Goal: Information Seeking & Learning: Learn about a topic

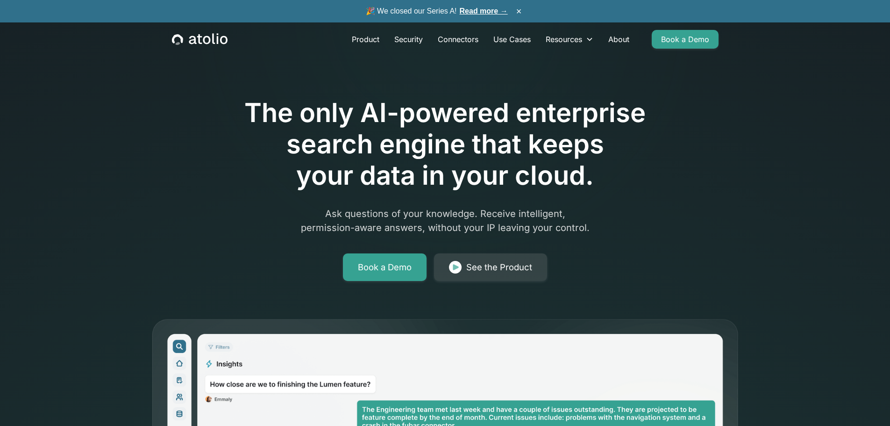
click at [476, 11] on link "Read more →" at bounding box center [484, 11] width 48 height 8
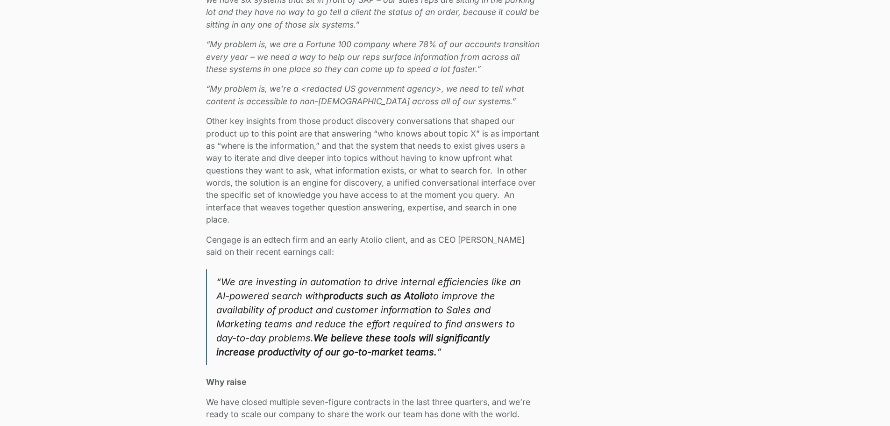
scroll to position [1355, 0]
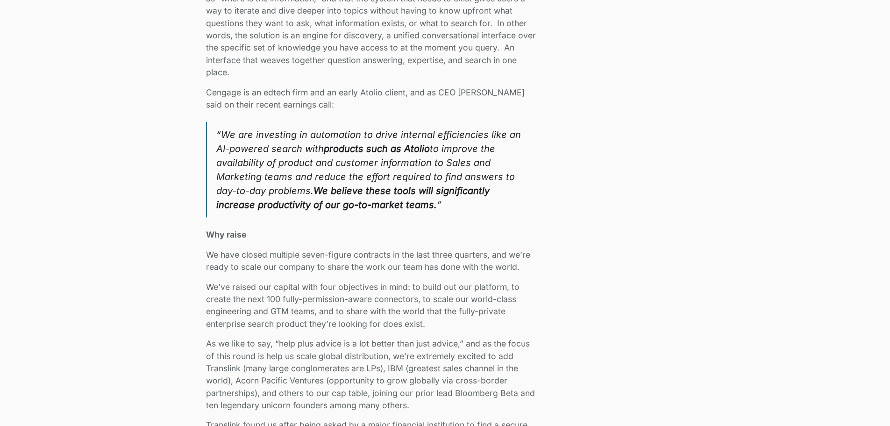
click at [366, 252] on p "We have closed multiple seven-figure contracts in the last three quarters, and …" at bounding box center [373, 261] width 334 height 25
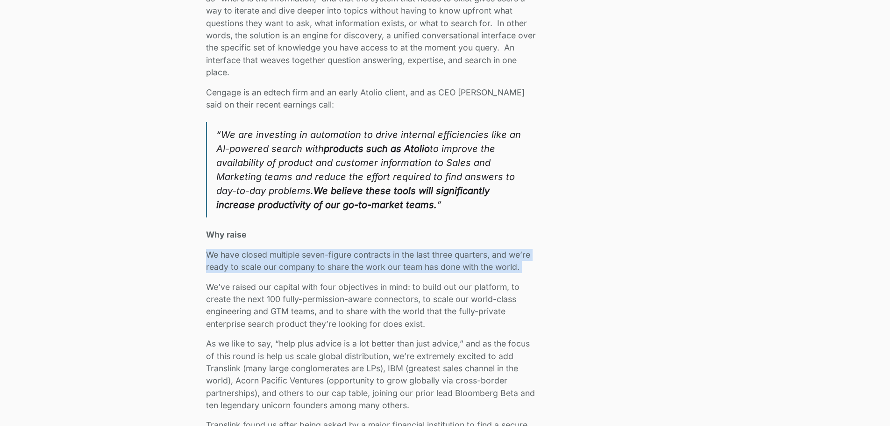
click at [366, 252] on p "We have closed multiple seven-figure contracts in the last three quarters, and …" at bounding box center [373, 261] width 334 height 25
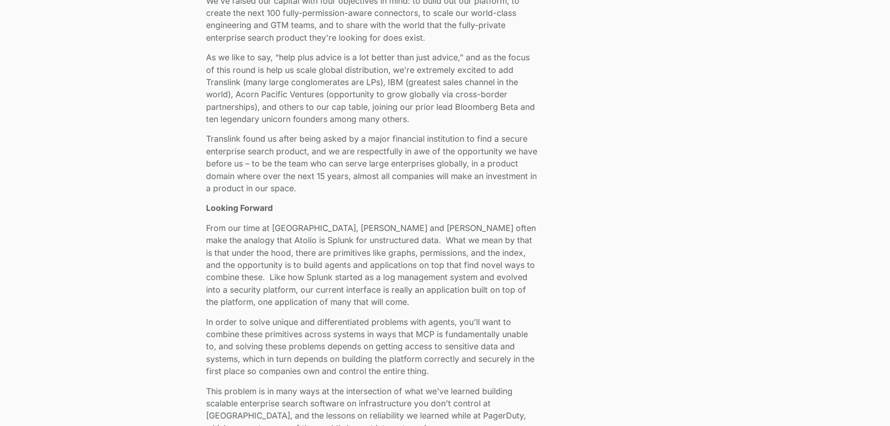
scroll to position [1728, 0]
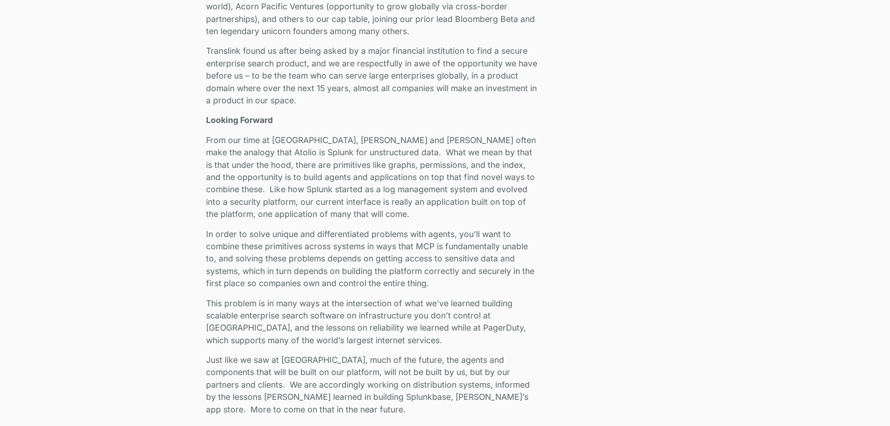
click at [369, 246] on p "In order to solve unique and differentiated problems with agents, you’ll want t…" at bounding box center [373, 259] width 334 height 62
click at [369, 249] on p "In order to solve unique and differentiated problems with agents, you’ll want t…" at bounding box center [373, 259] width 334 height 62
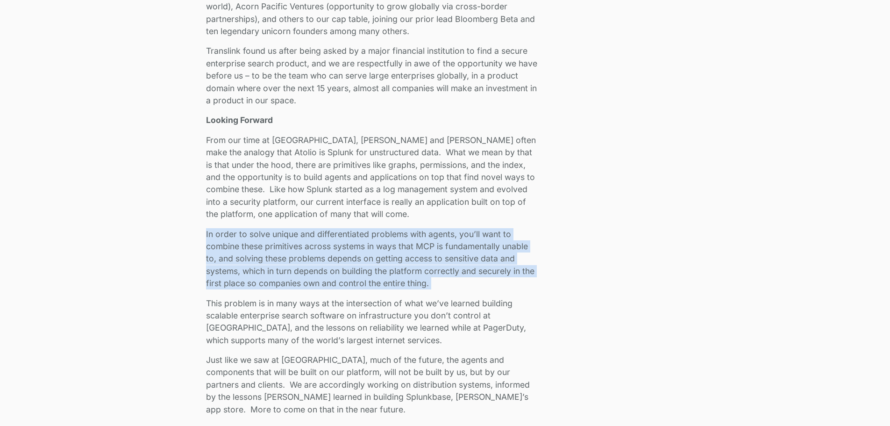
click at [369, 249] on p "In order to solve unique and differentiated problems with agents, you’ll want t…" at bounding box center [373, 259] width 334 height 62
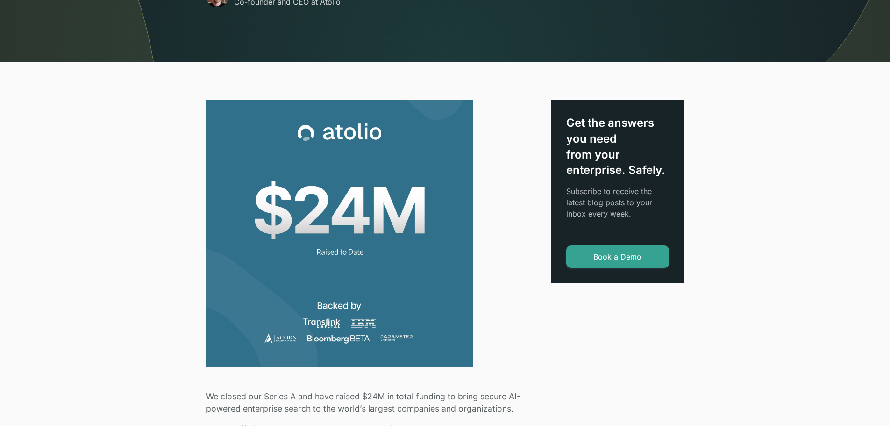
scroll to position [0, 0]
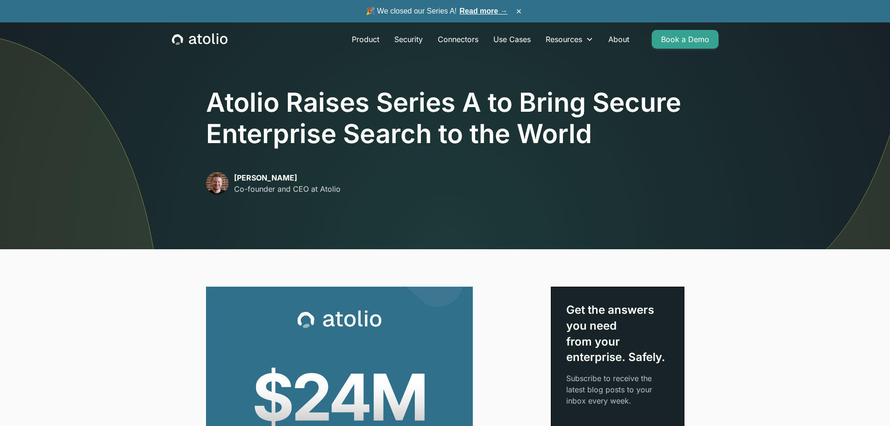
click at [196, 42] on icon "home" at bounding box center [200, 39] width 56 height 12
click at [204, 41] on icon "home" at bounding box center [206, 40] width 7 height 8
click at [211, 39] on icon "home" at bounding box center [200, 39] width 56 height 12
click at [358, 42] on link "Product" at bounding box center [365, 39] width 43 height 19
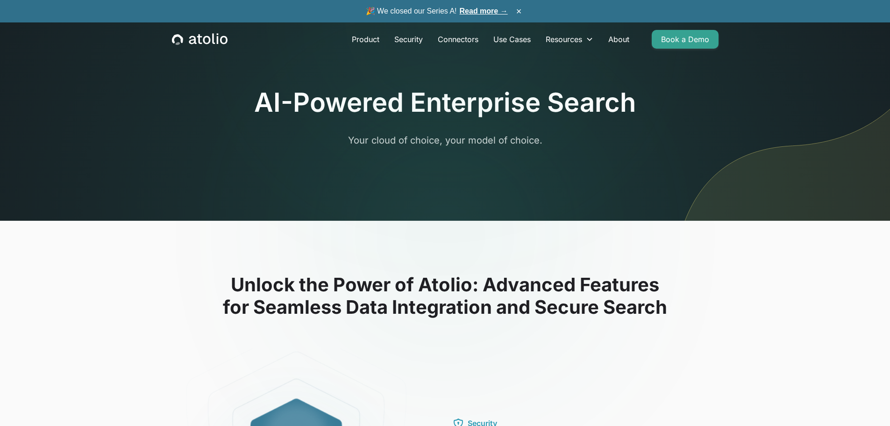
click at [211, 36] on icon "home" at bounding box center [200, 39] width 56 height 12
